Goal: Navigation & Orientation: Find specific page/section

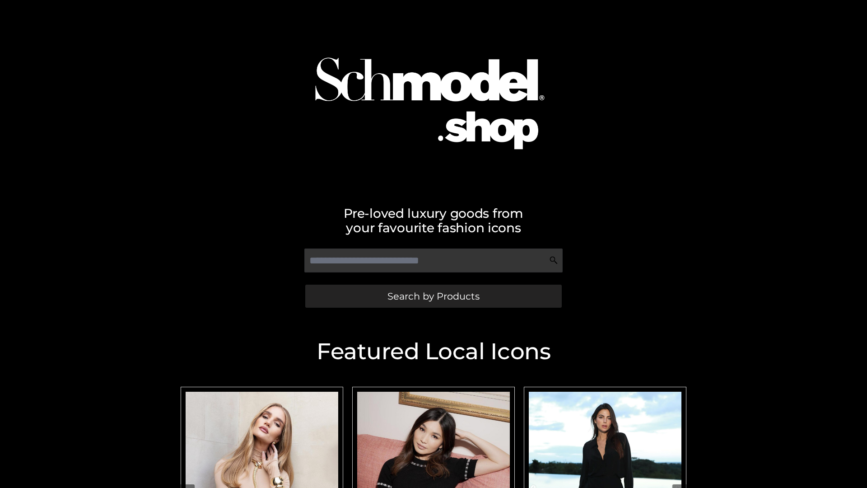
click at [433, 296] on span "Search by Products" at bounding box center [434, 295] width 92 height 9
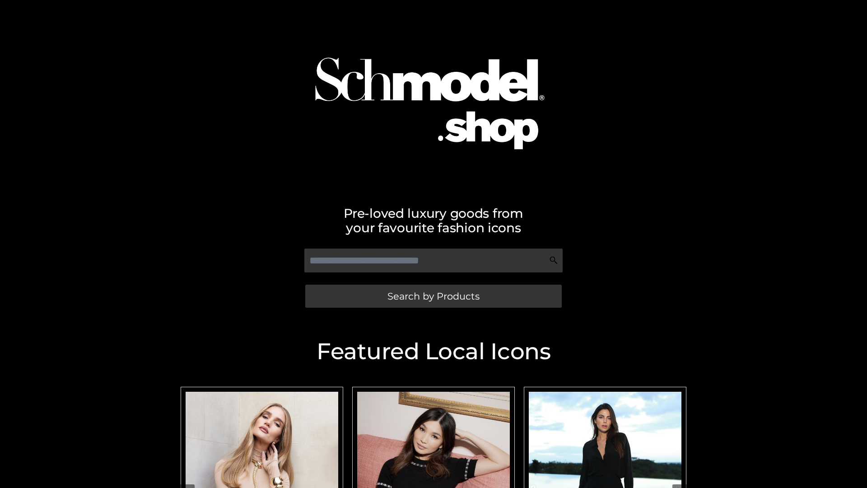
click at [433, 296] on span "Search by Products" at bounding box center [434, 295] width 92 height 9
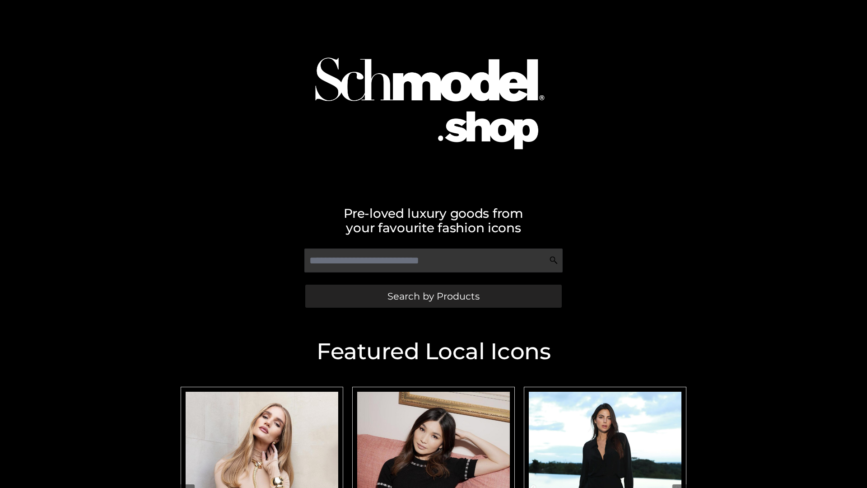
click at [433, 296] on span "Search by Products" at bounding box center [434, 295] width 92 height 9
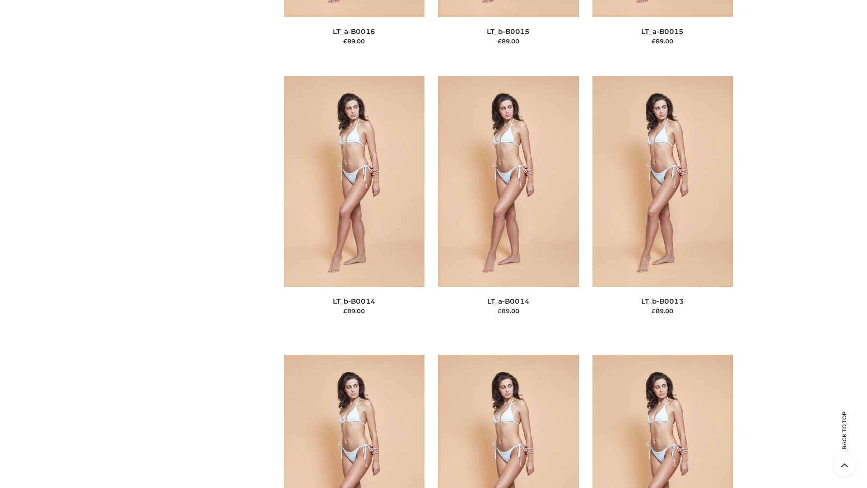
scroll to position [3213, 0]
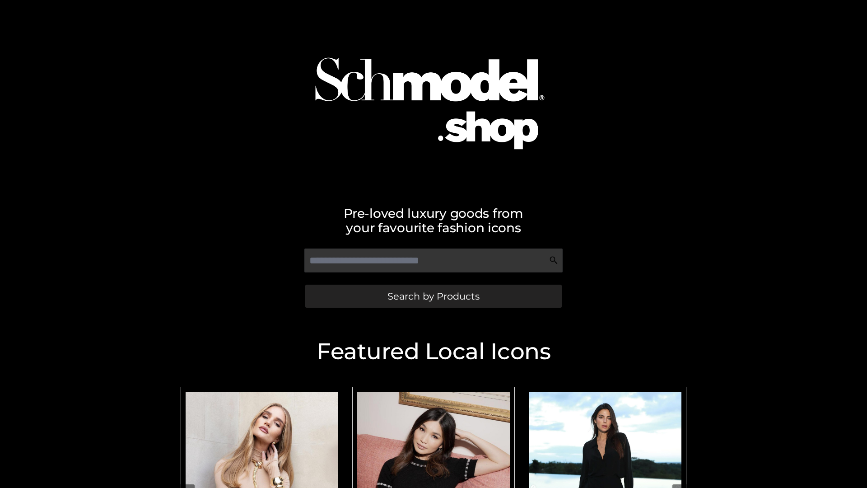
click at [433, 296] on span "Search by Products" at bounding box center [434, 295] width 92 height 9
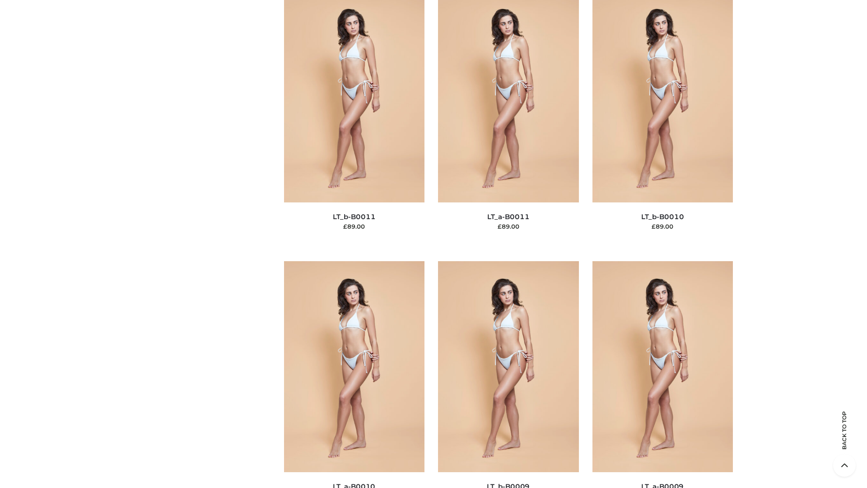
scroll to position [4057, 0]
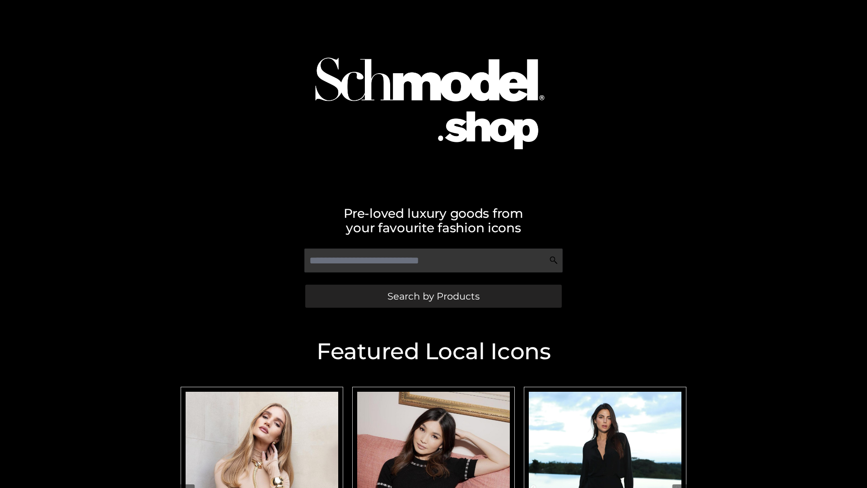
click at [433, 296] on span "Search by Products" at bounding box center [434, 295] width 92 height 9
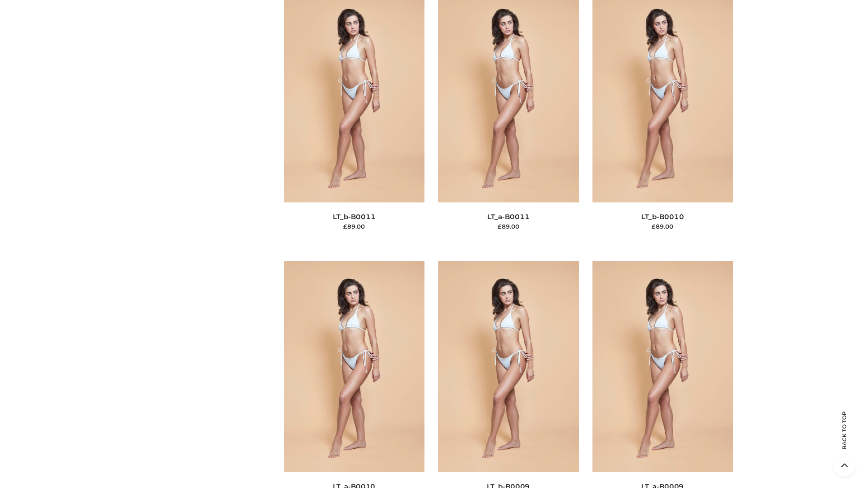
scroll to position [4057, 0]
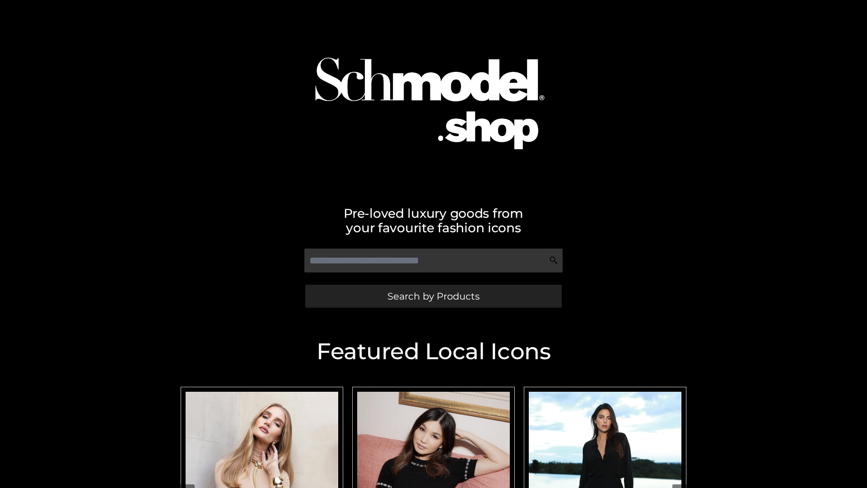
click at [433, 296] on span "Search by Products" at bounding box center [434, 295] width 92 height 9
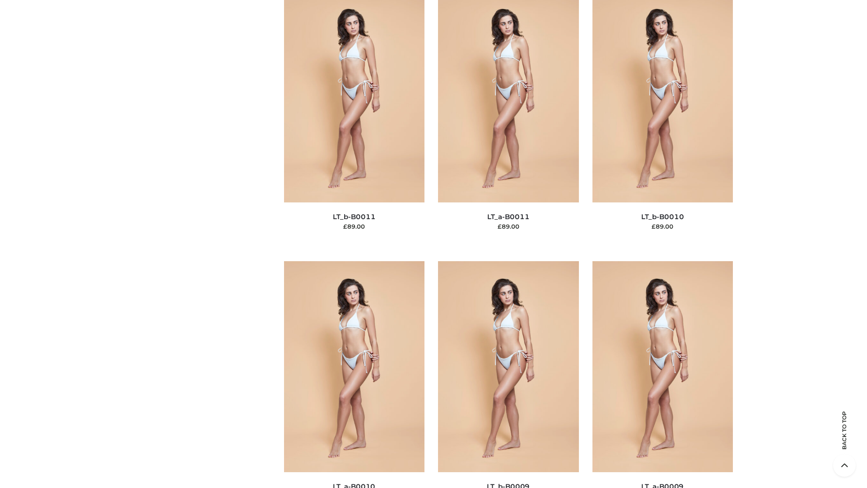
scroll to position [4057, 0]
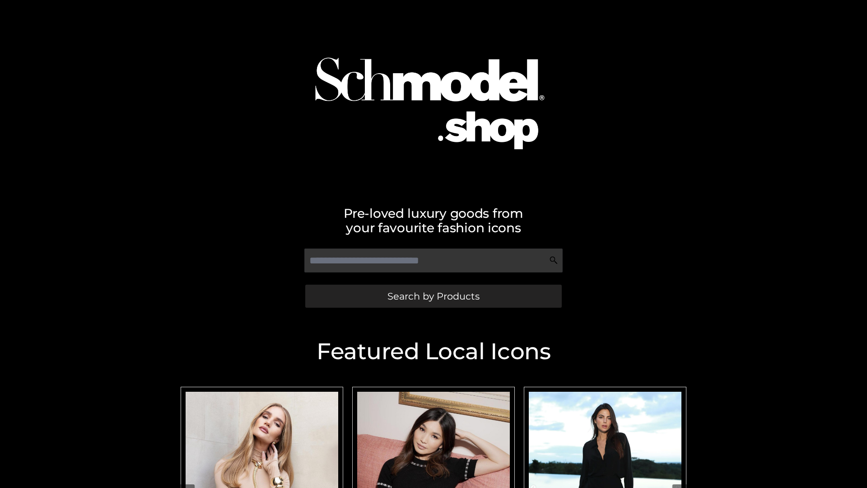
click at [433, 296] on span "Search by Products" at bounding box center [434, 295] width 92 height 9
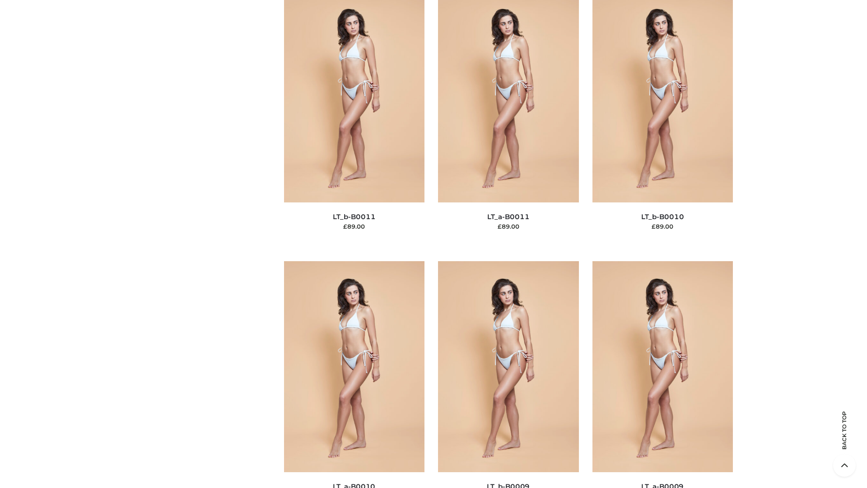
scroll to position [4057, 0]
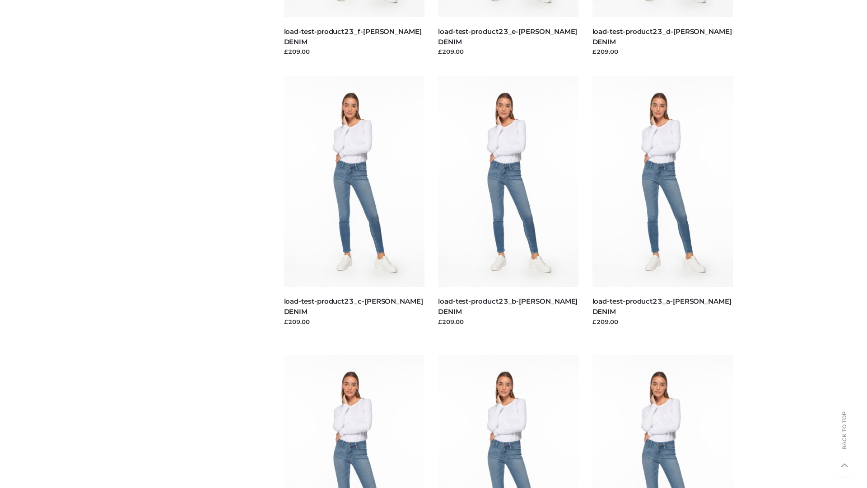
scroll to position [792, 0]
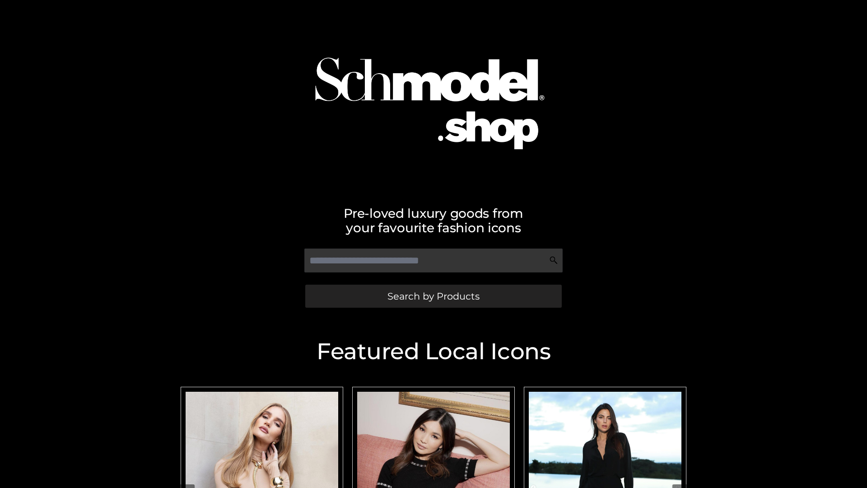
click at [433, 296] on span "Search by Products" at bounding box center [434, 295] width 92 height 9
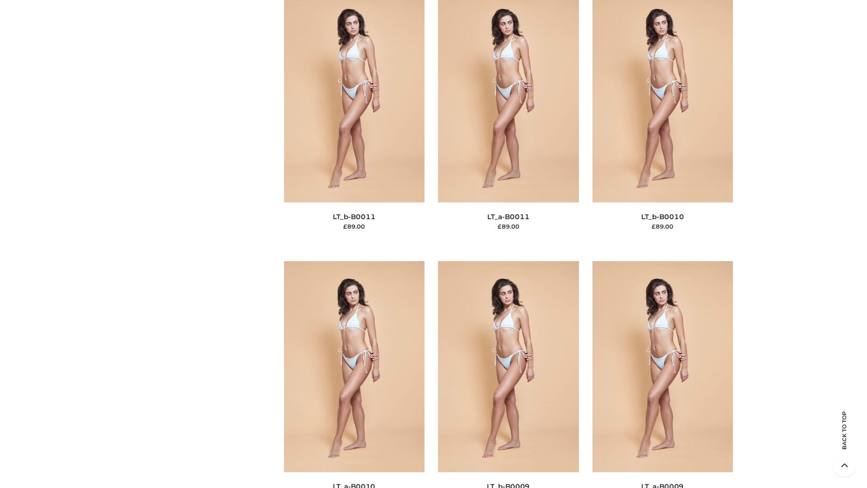
scroll to position [4057, 0]
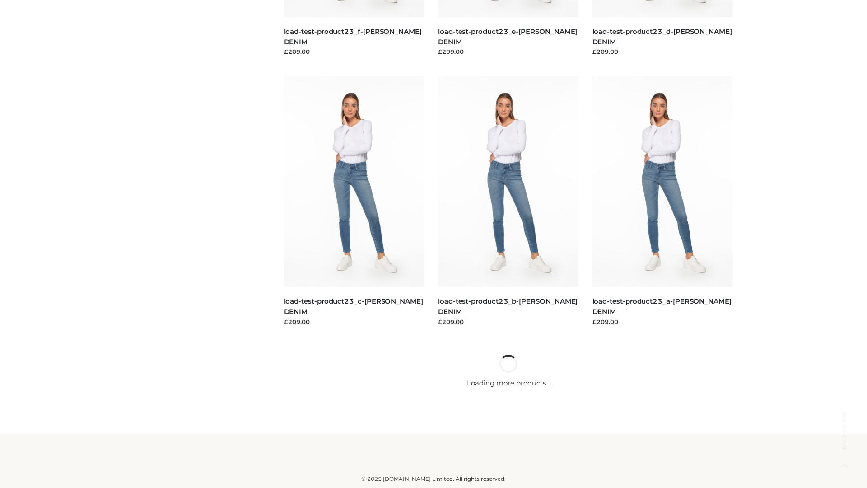
scroll to position [792, 0]
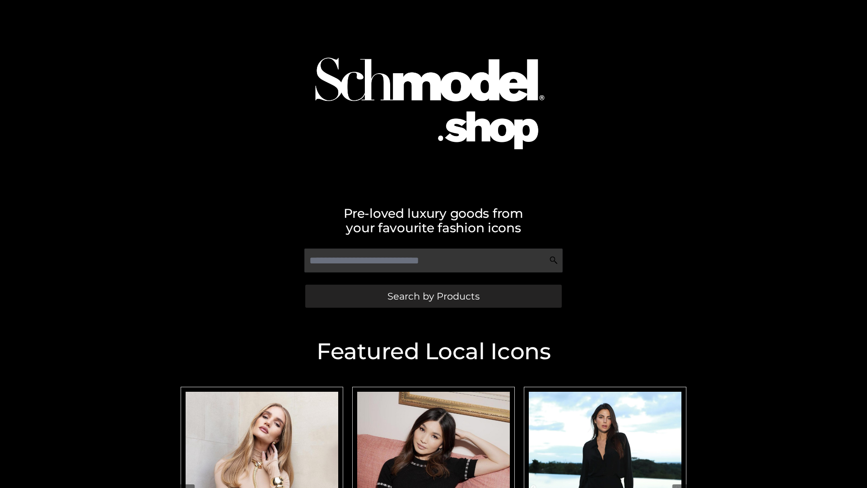
click at [433, 296] on span "Search by Products" at bounding box center [434, 295] width 92 height 9
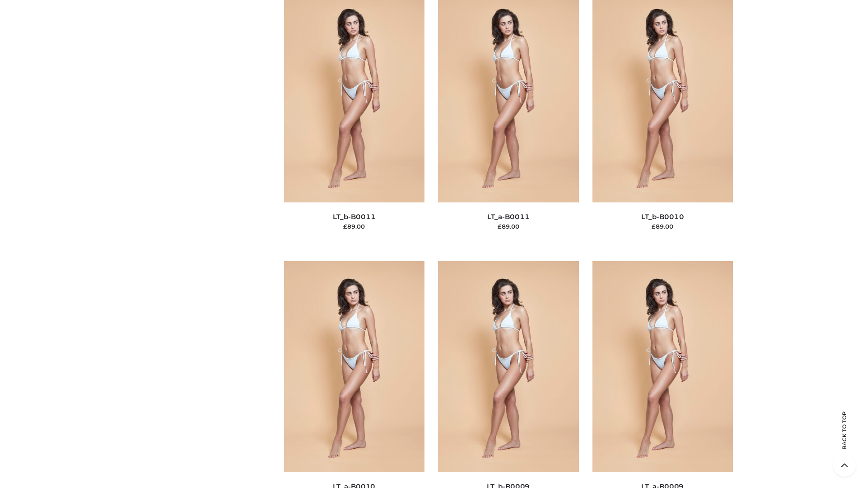
scroll to position [4057, 0]
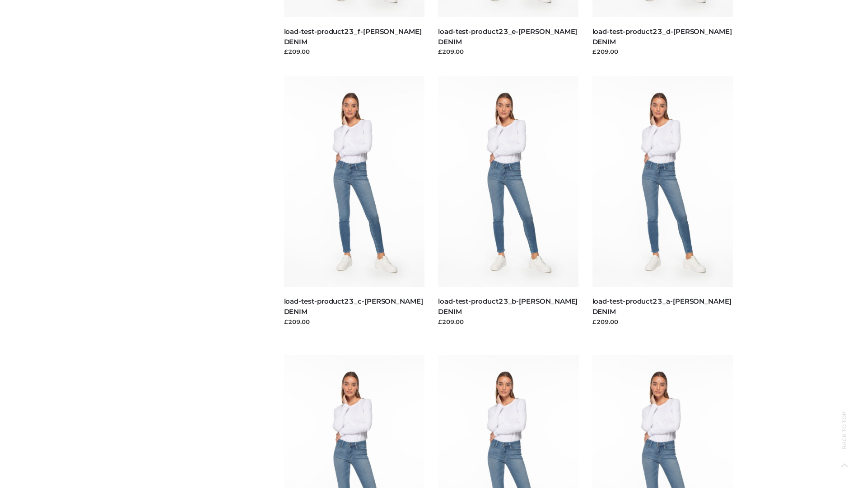
scroll to position [792, 0]
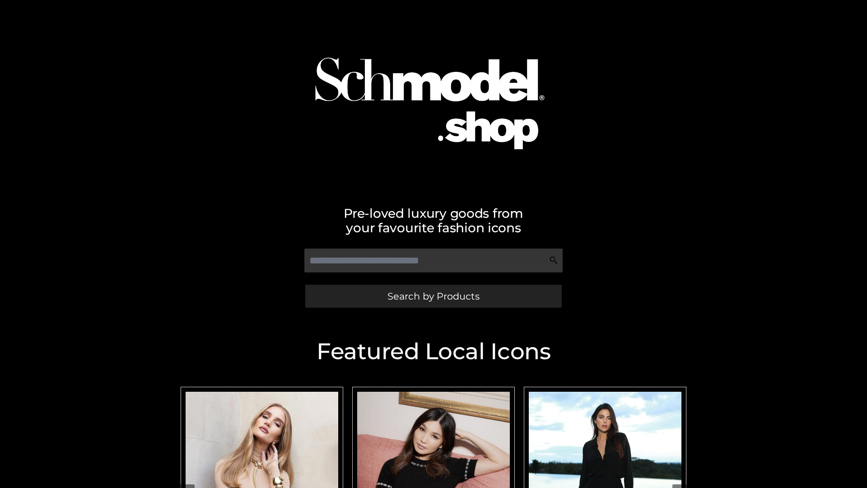
click at [433, 296] on span "Search by Products" at bounding box center [434, 295] width 92 height 9
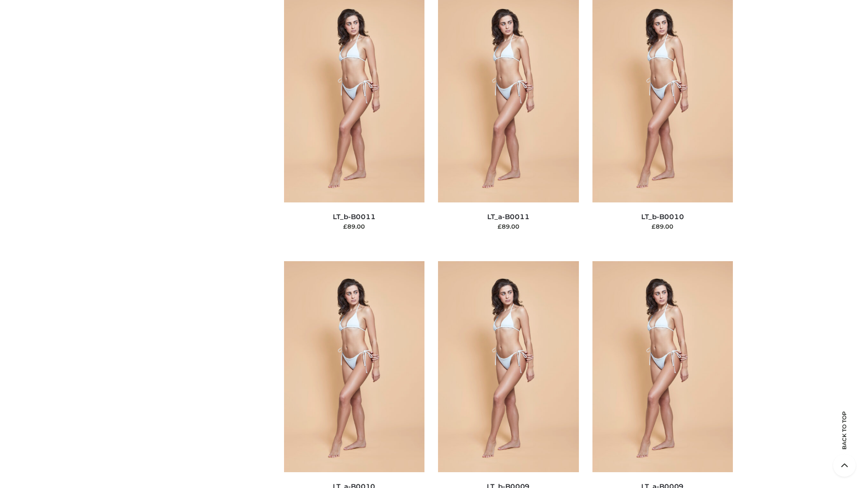
scroll to position [4057, 0]
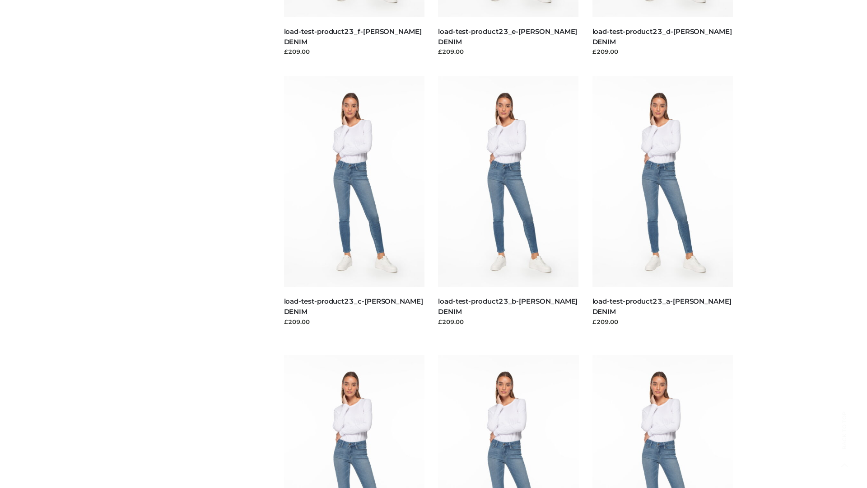
scroll to position [792, 0]
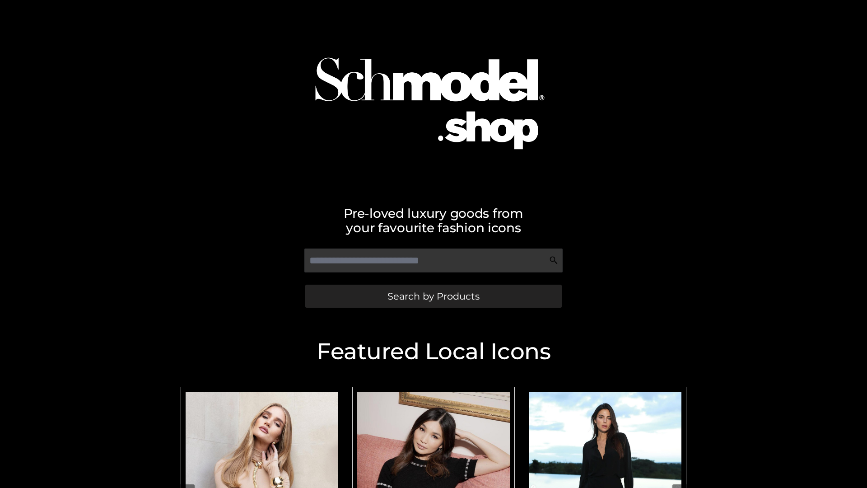
click at [433, 296] on span "Search by Products" at bounding box center [434, 295] width 92 height 9
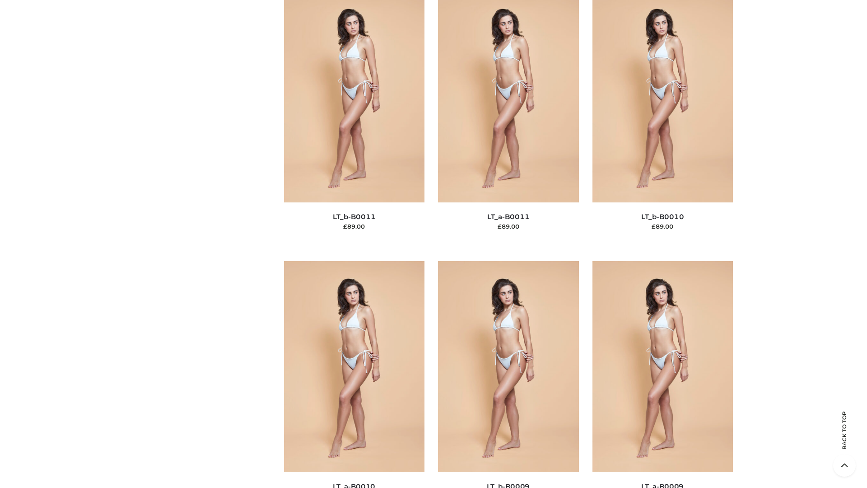
scroll to position [4057, 0]
